Goal: Information Seeking & Learning: Learn about a topic

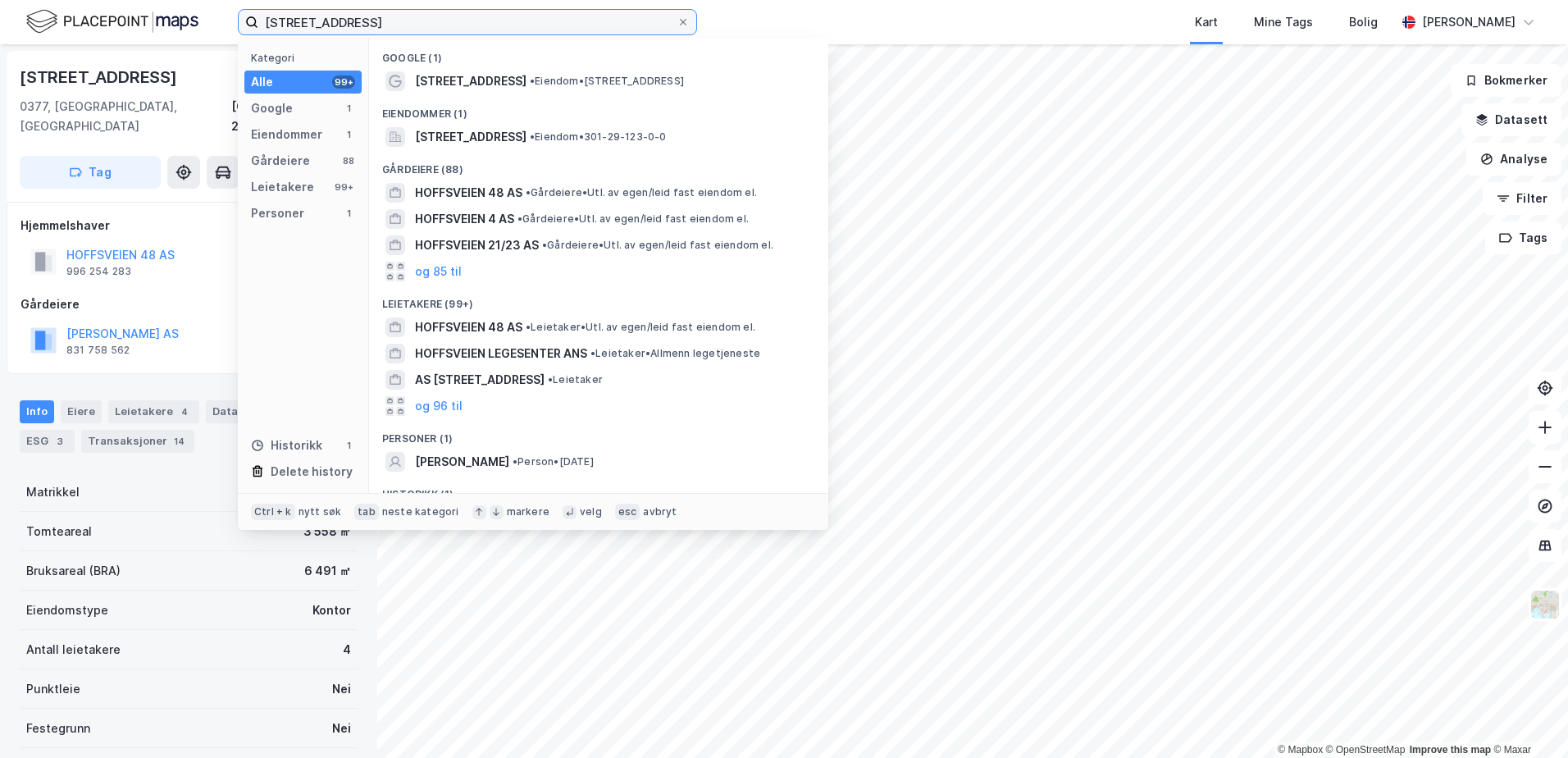
drag, startPoint x: 0, startPoint y: 0, endPoint x: 260, endPoint y: 24, distance: 261.1
click at [260, 24] on input "[STREET_ADDRESS]" at bounding box center [467, 22] width 418 height 24
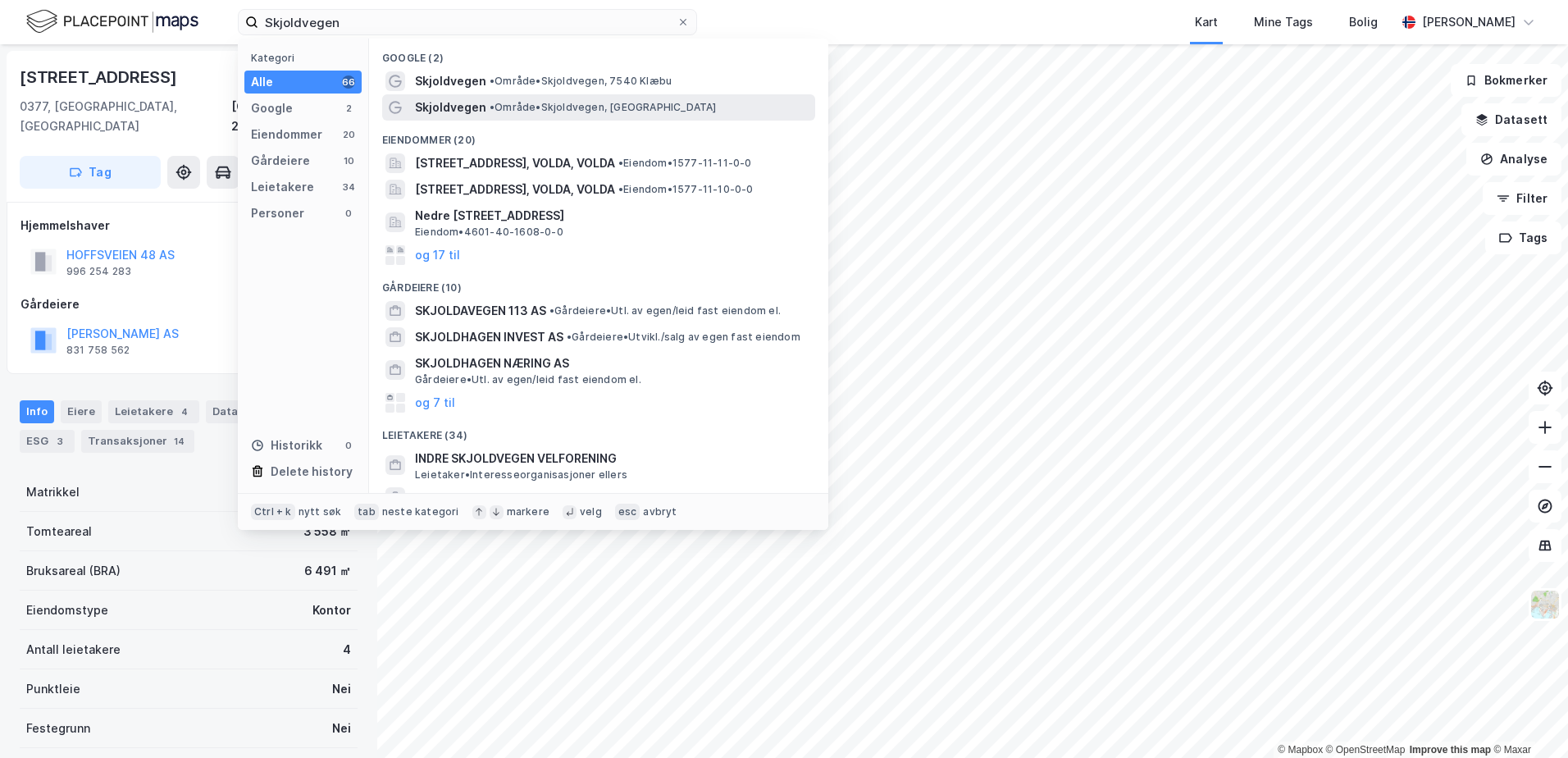
click at [569, 113] on span "• Område • [GEOGRAPHIC_DATA], [GEOGRAPHIC_DATA]" at bounding box center [602, 108] width 227 height 13
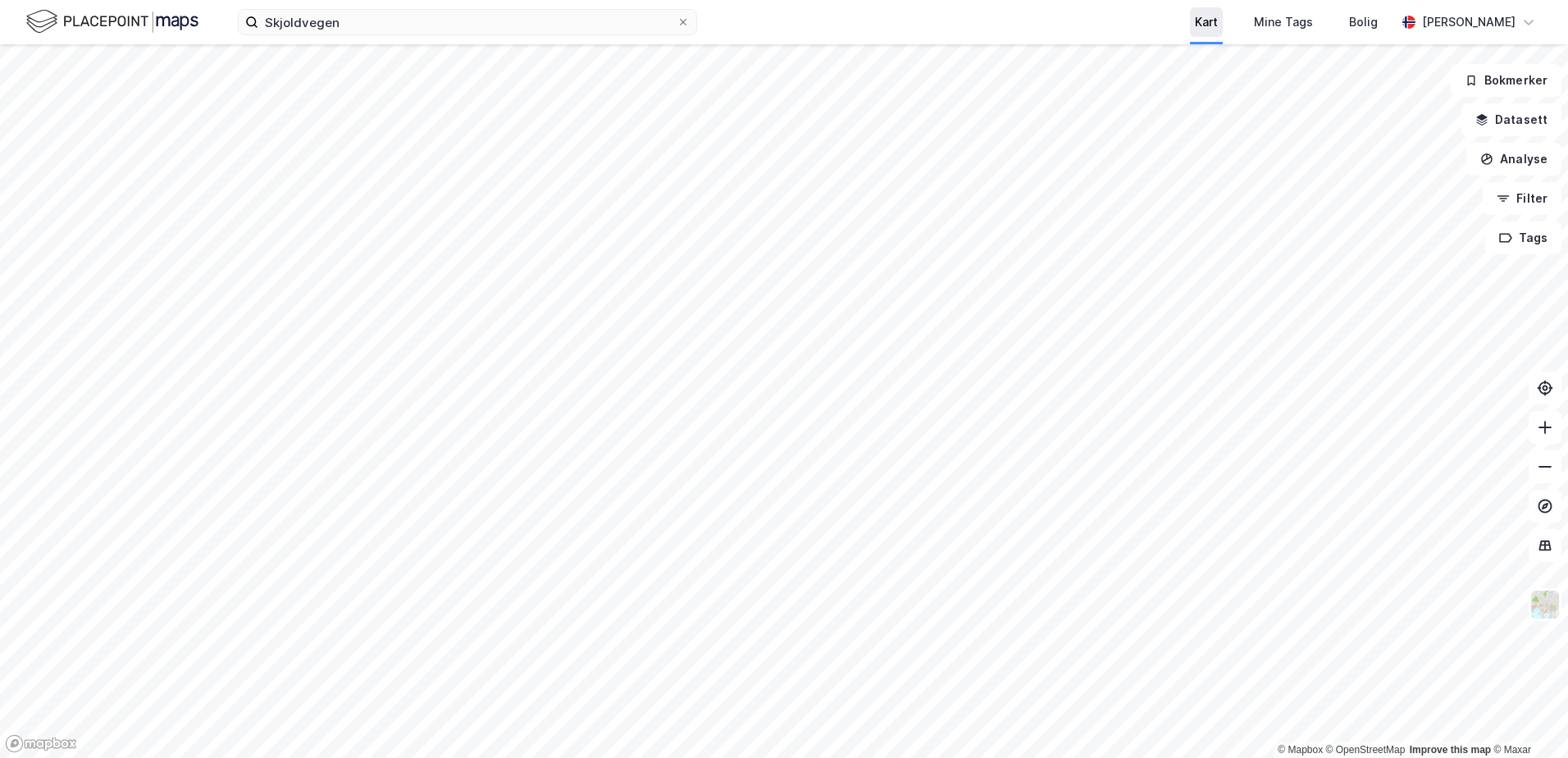
click at [1226, 36] on div "Kart" at bounding box center [1206, 22] width 59 height 44
click at [1218, 24] on div "Kart" at bounding box center [1206, 22] width 23 height 20
click at [320, 28] on input "Skjoldvegen" at bounding box center [467, 22] width 418 height 24
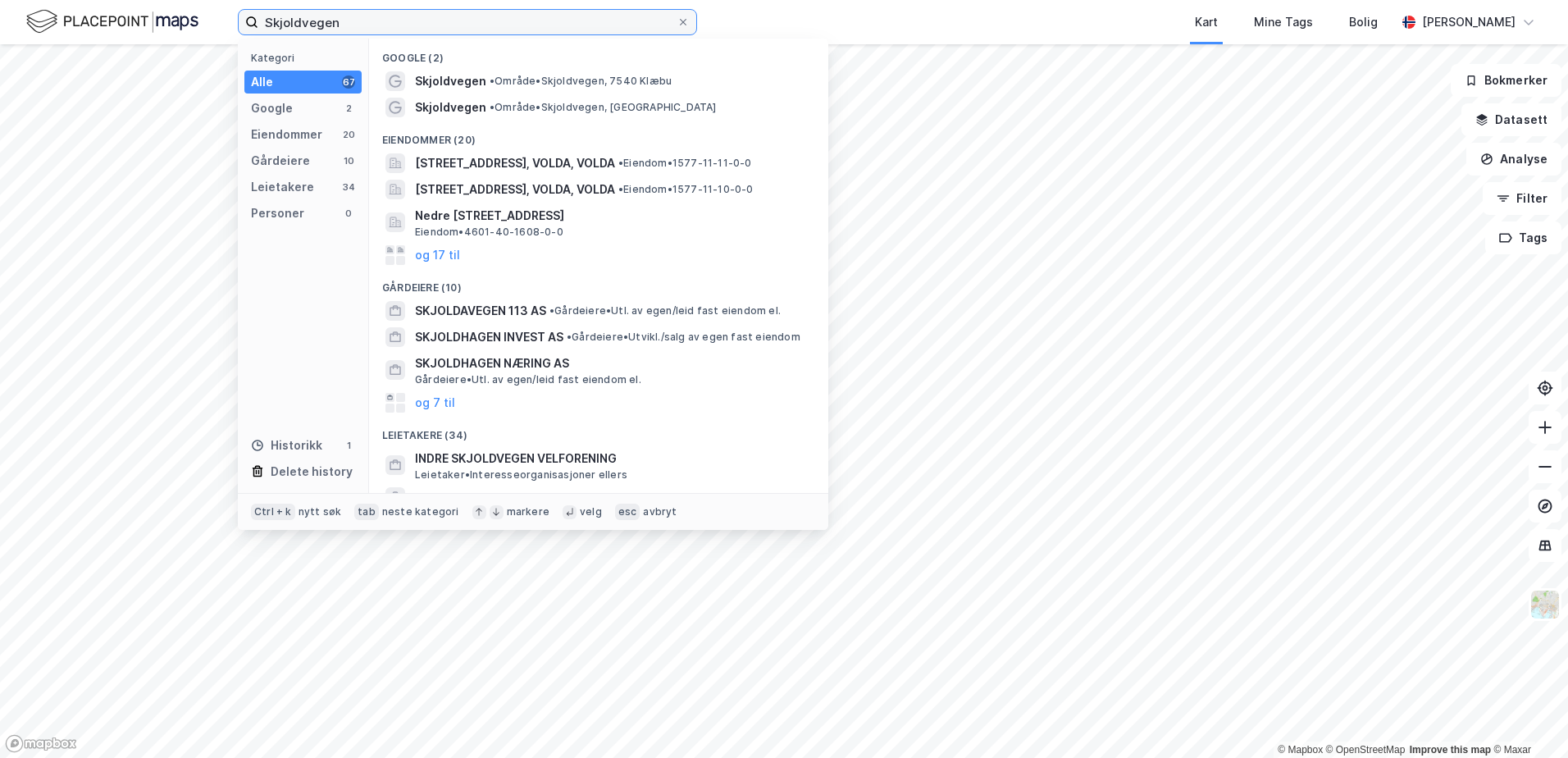
click at [337, 20] on input "Skjoldvegen" at bounding box center [467, 22] width 418 height 24
drag, startPoint x: 337, startPoint y: 20, endPoint x: 223, endPoint y: 20, distance: 114.0
click at [227, 20] on div "Skjoldvegen Kategori Alle 67 Google 2 Eiendommer 20 Gårdeiere 10 Leietakere 34 …" at bounding box center [784, 22] width 1568 height 44
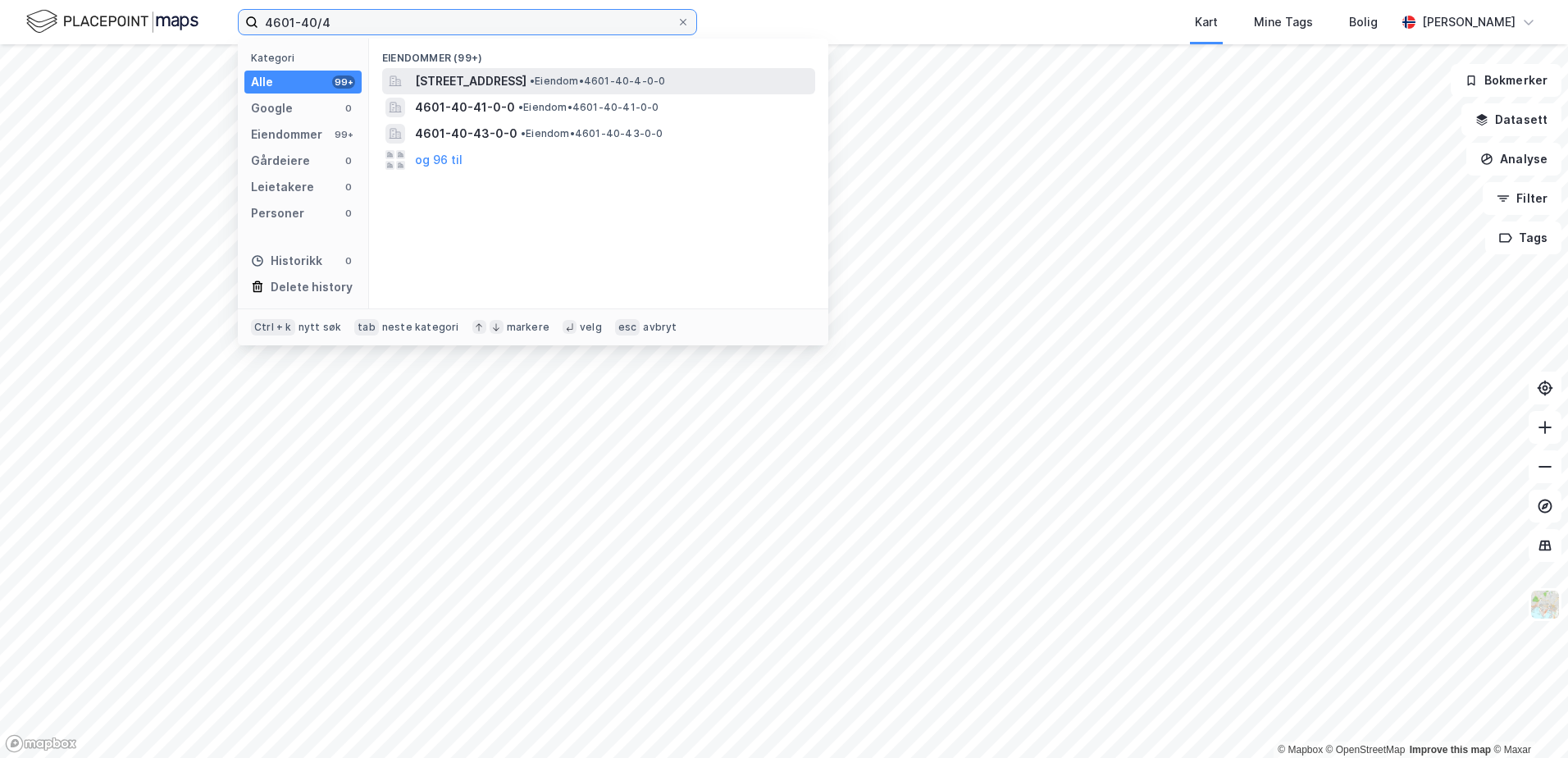
type input "4601-40/4"
click at [489, 90] on span "[STREET_ADDRESS]" at bounding box center [470, 82] width 111 height 20
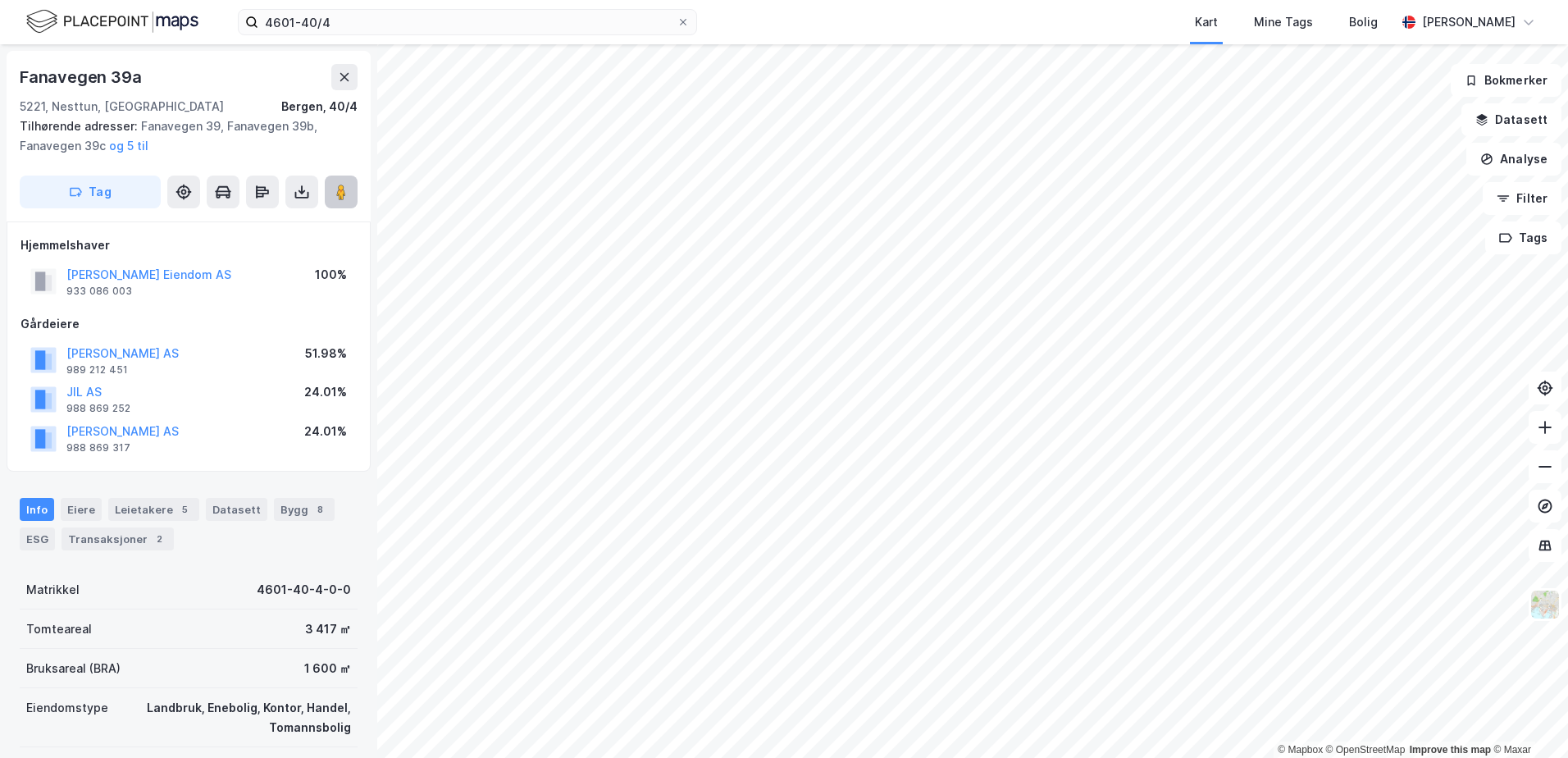
click at [338, 198] on image at bounding box center [340, 192] width 10 height 16
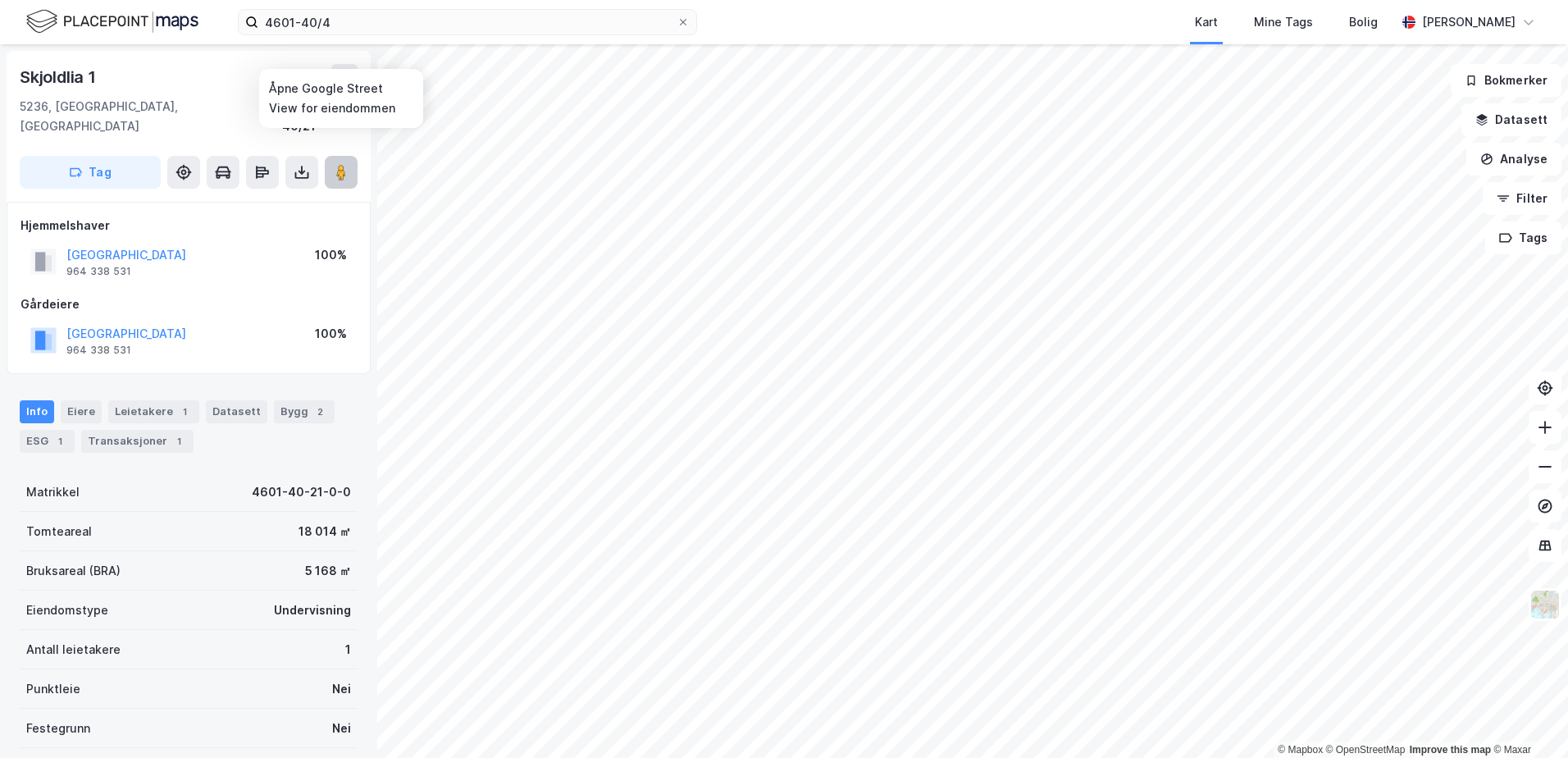
click at [342, 164] on image at bounding box center [340, 172] width 10 height 16
